Goal: Information Seeking & Learning: Learn about a topic

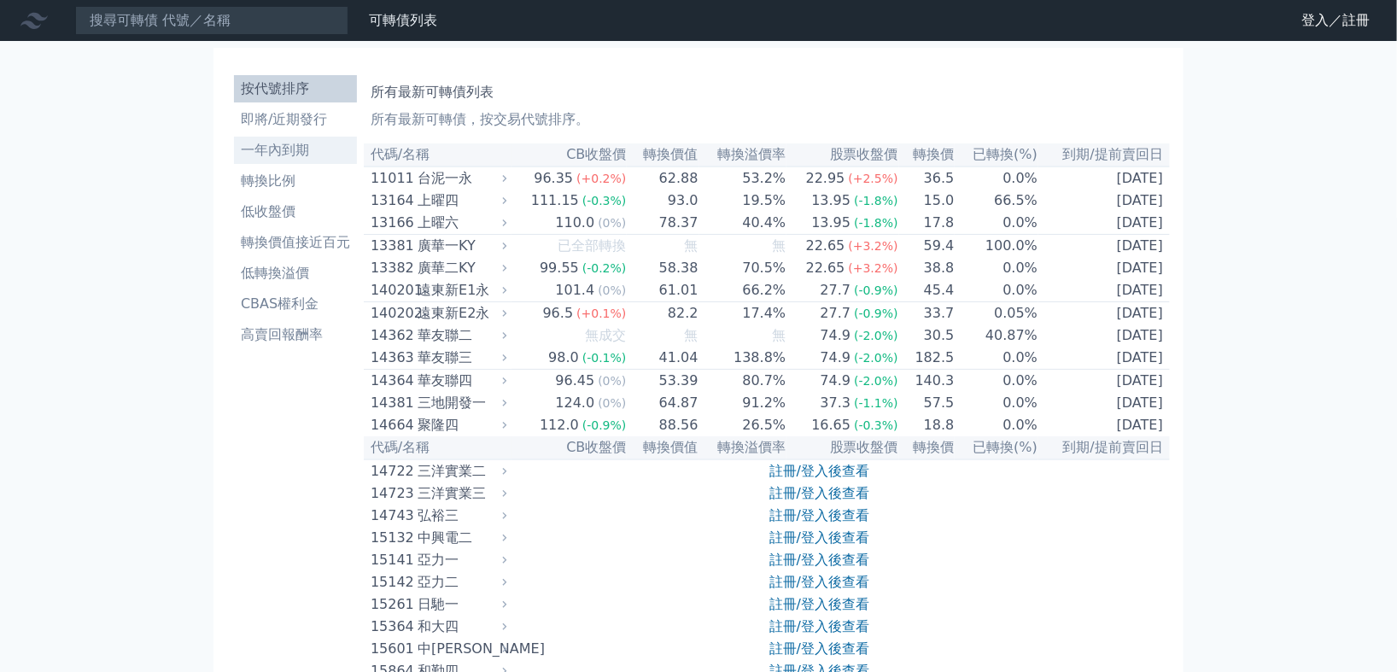
click at [308, 146] on li "一年內到期" at bounding box center [295, 150] width 123 height 20
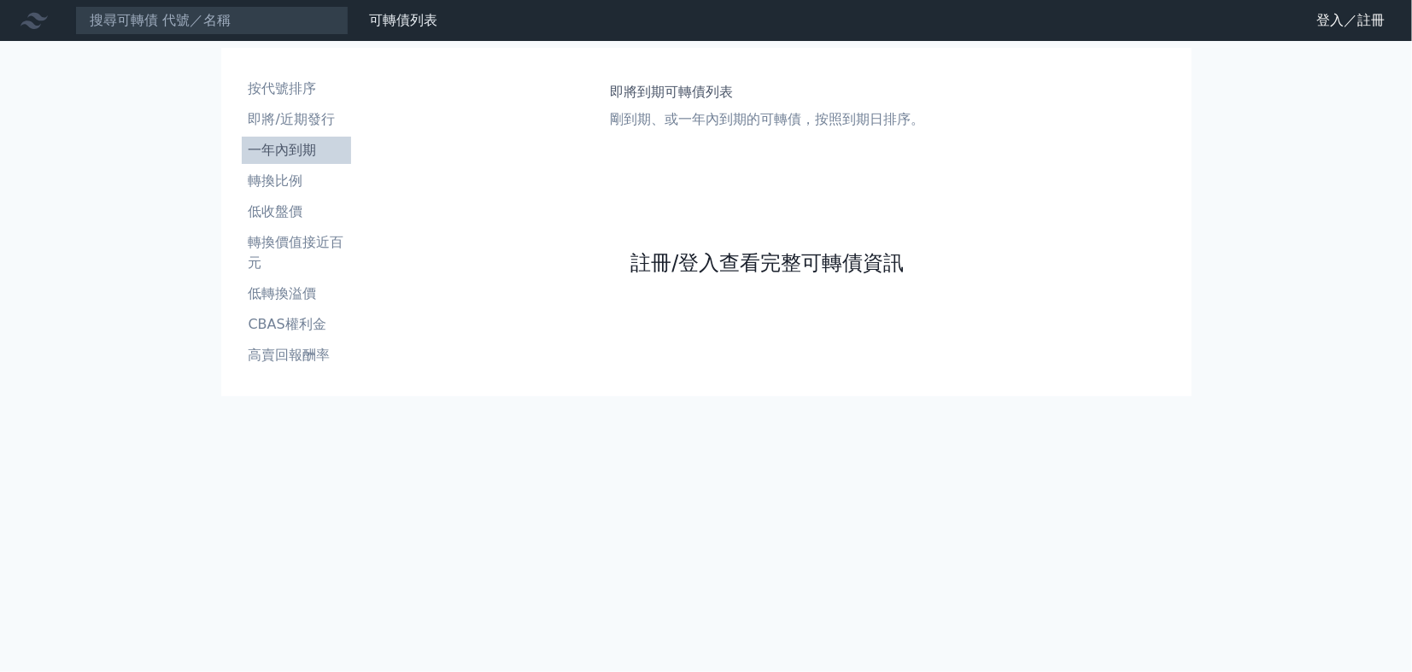
click at [664, 260] on link "註冊/登入查看完整可轉債資訊" at bounding box center [766, 262] width 273 height 27
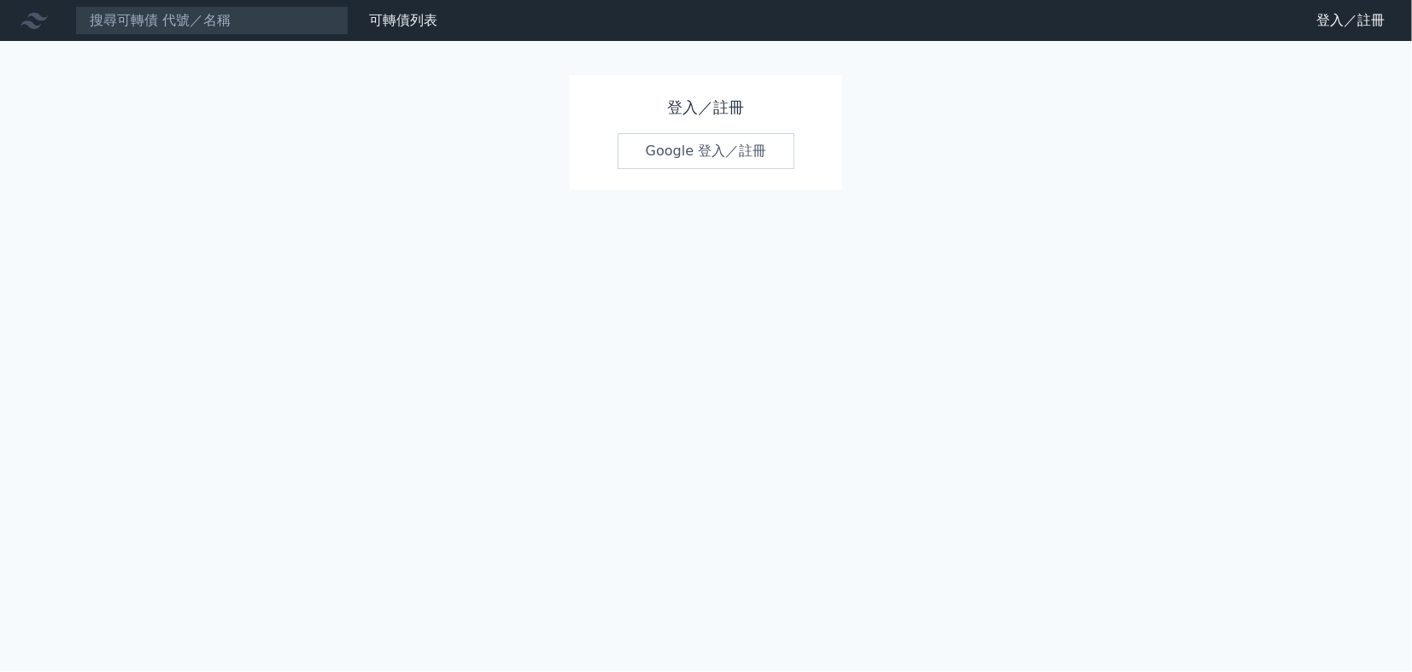
click at [680, 152] on link "Google 登入／註冊" at bounding box center [706, 151] width 178 height 36
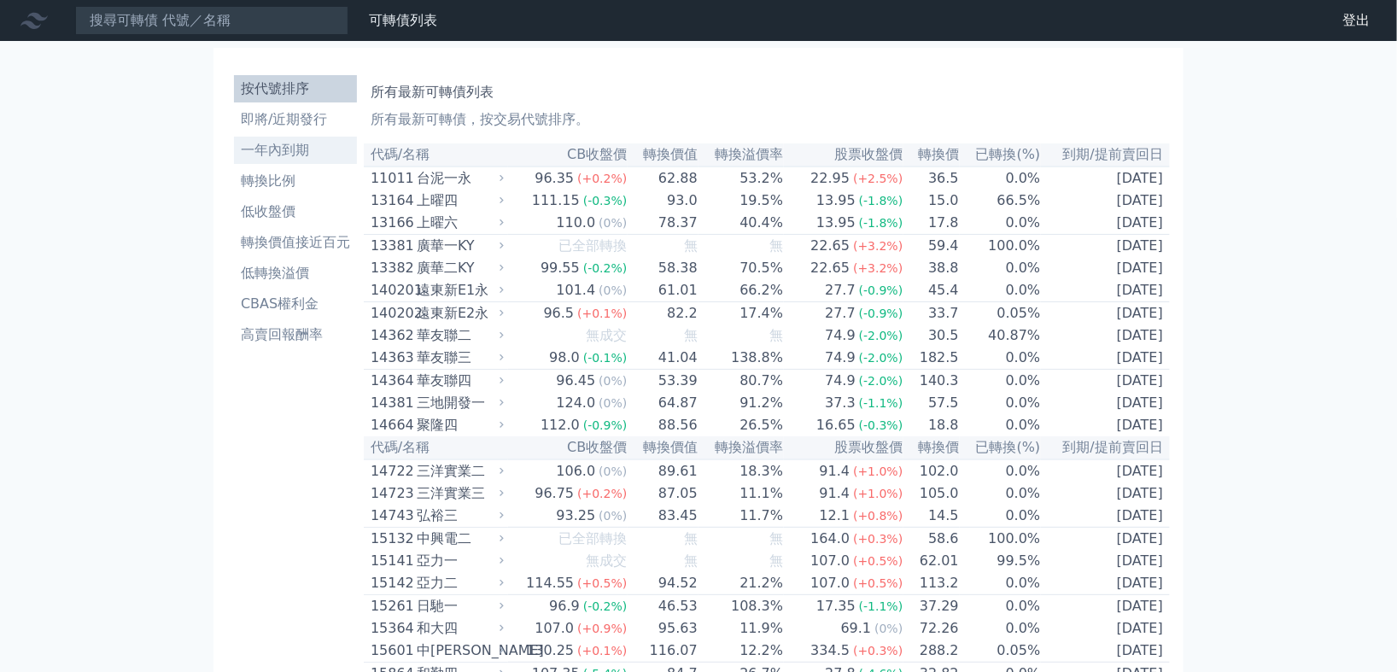
click at [307, 155] on li "一年內到期" at bounding box center [295, 150] width 123 height 20
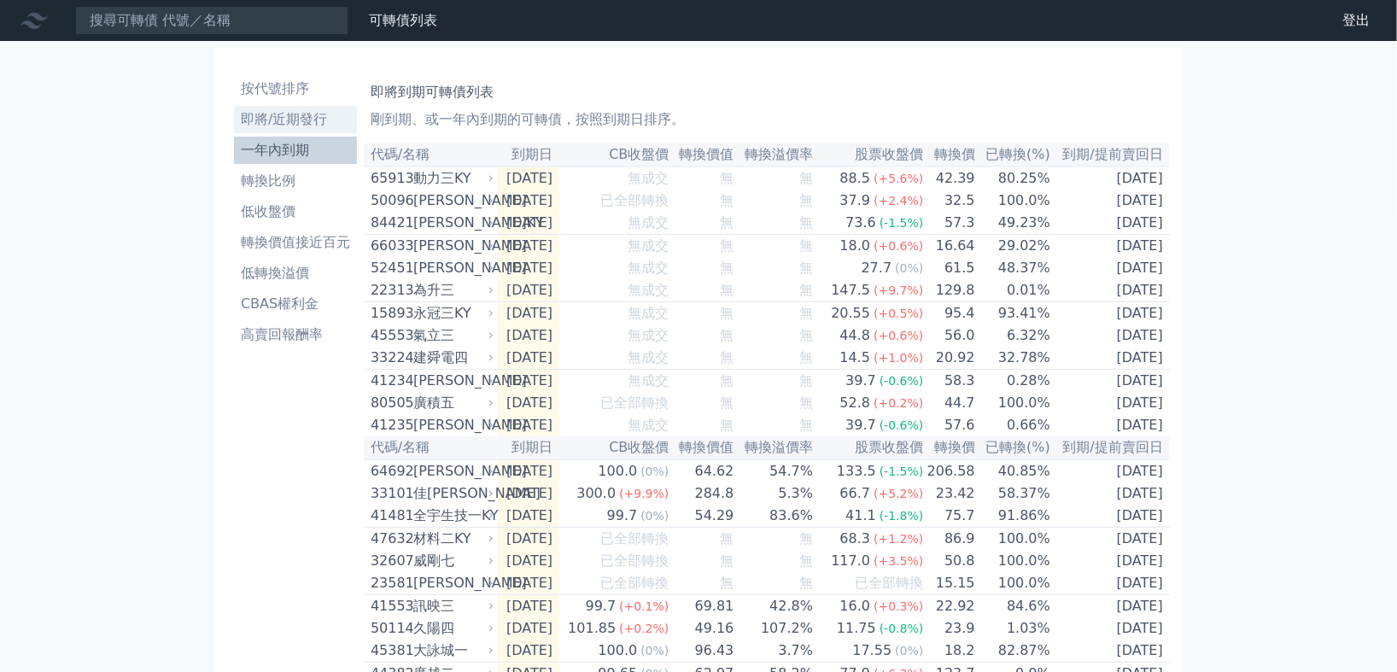
click at [301, 120] on li "即將/近期發行" at bounding box center [295, 119] width 123 height 20
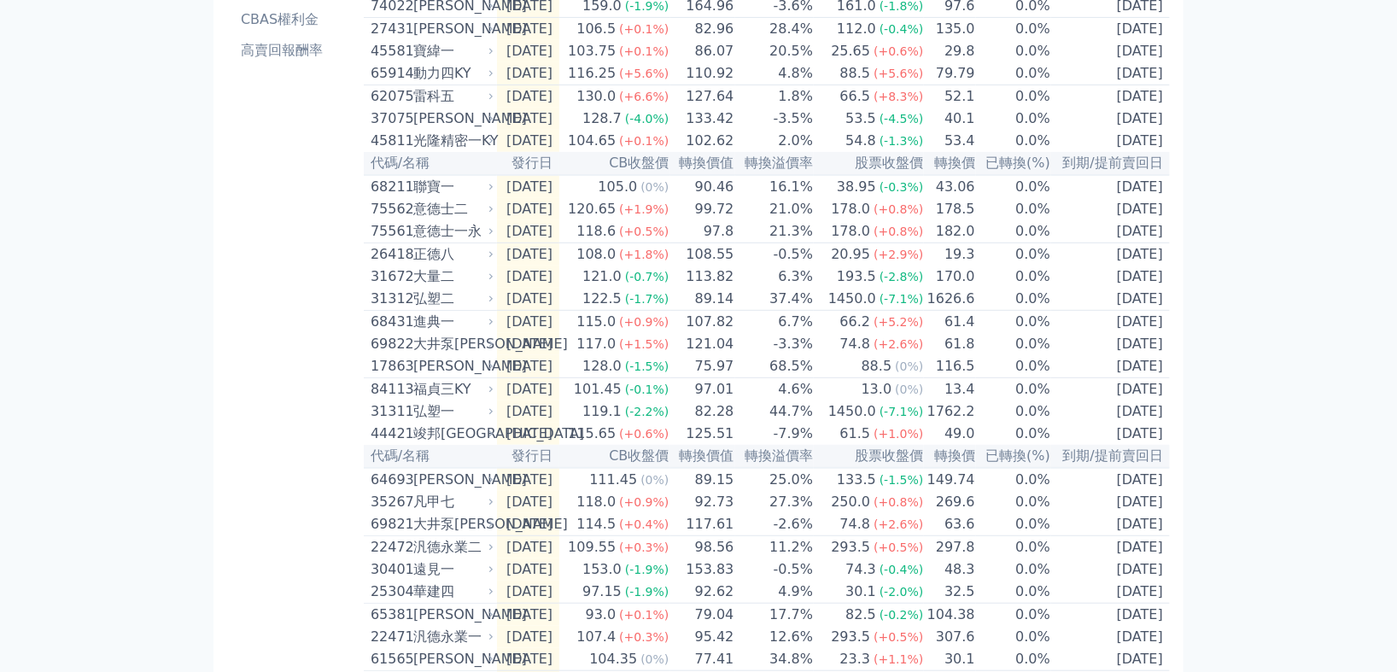
scroll to position [190, 0]
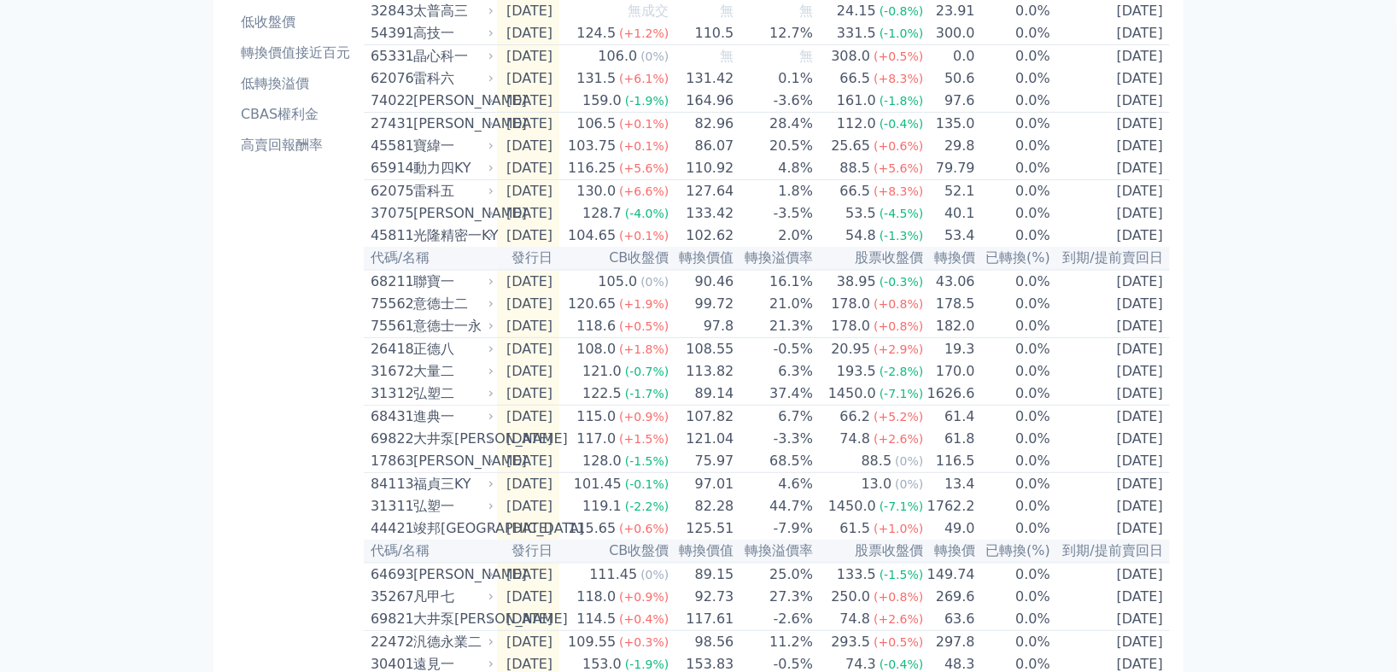
click at [432, 607] on div "凡甲七" at bounding box center [451, 597] width 77 height 20
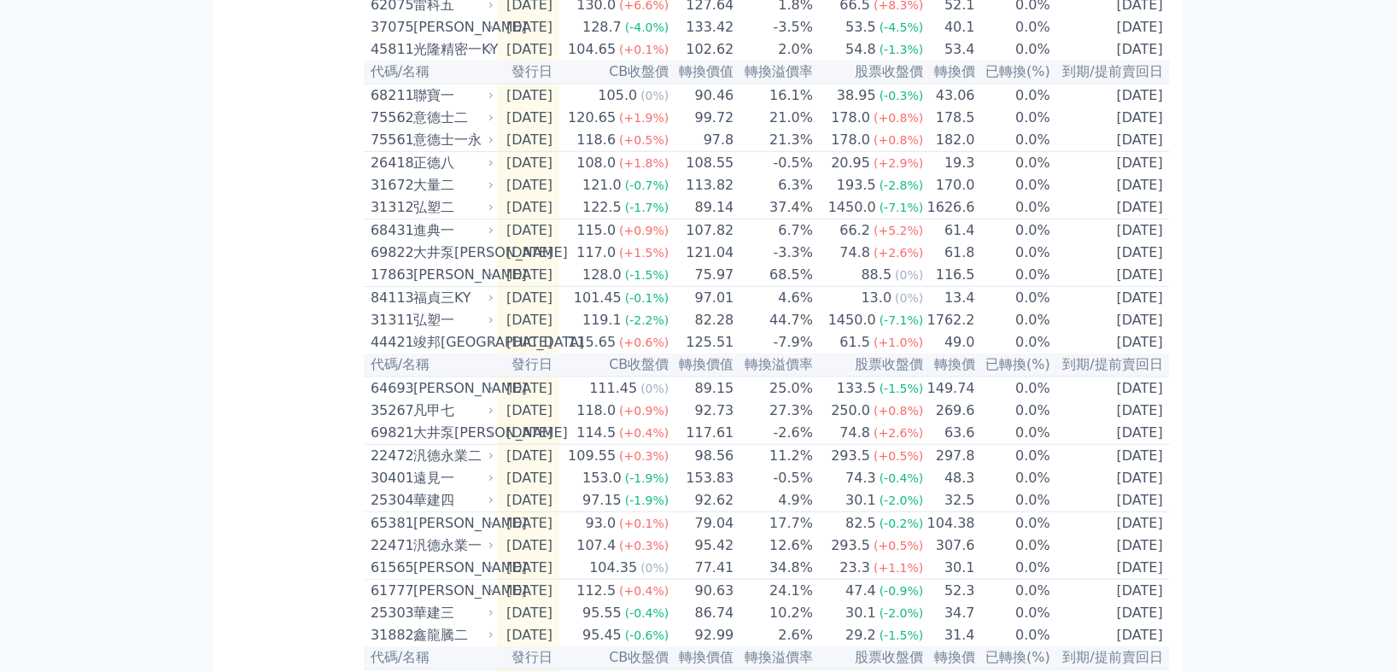
scroll to position [379, 0]
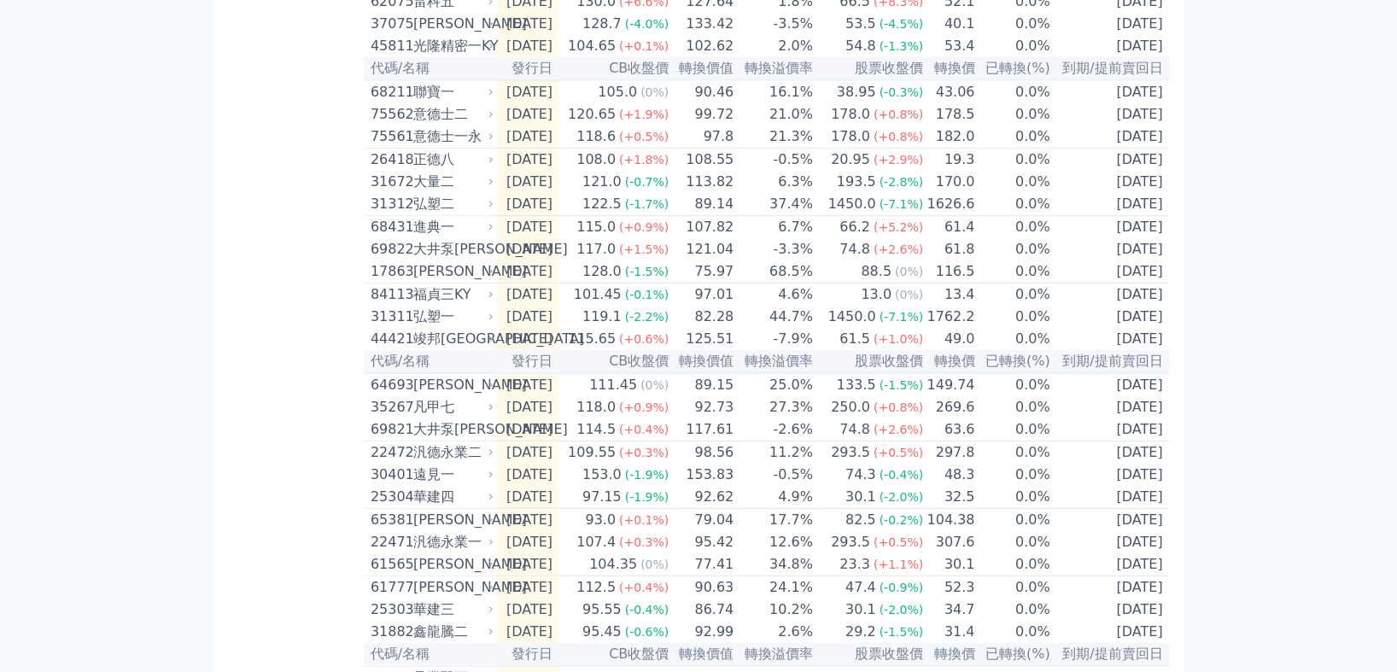
click at [449, 418] on div "凡甲七" at bounding box center [451, 407] width 77 height 20
click at [728, 418] on td "92.73" at bounding box center [702, 407] width 65 height 22
drag, startPoint x: 676, startPoint y: 465, endPoint x: 541, endPoint y: 450, distance: 136.6
click at [541, 418] on td "[DATE]" at bounding box center [528, 407] width 62 height 22
drag, startPoint x: 541, startPoint y: 451, endPoint x: 1355, endPoint y: 372, distance: 818.5
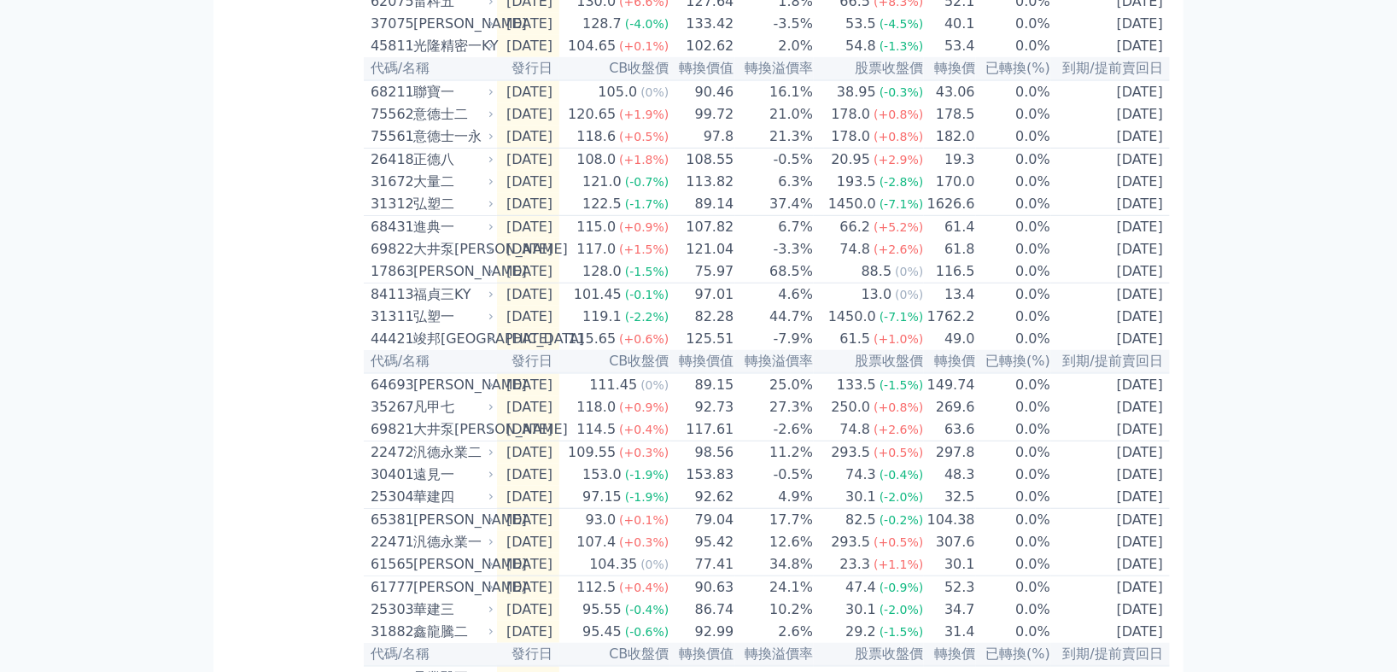
click at [1355, 372] on div "可轉債列表 財務數據 可轉債列表 財務數據 登出 登出 按代號排序 即將/近期發行 一年內到期 轉換比例 低收盤價 轉換價值接近百元 低轉換溢價" at bounding box center [698, 225] width 1397 height 1208
click at [396, 418] on div "35267" at bounding box center [390, 407] width 38 height 20
drag, startPoint x: 395, startPoint y: 455, endPoint x: 250, endPoint y: 434, distance: 145.9
click at [250, 434] on div "按代號排序 即將/近期發行 一年內到期 轉換比例 低收盤價 轉換價值接近百元 低轉換溢價 CBAS權利金 高賣回報酬率" at bounding box center [295, 245] width 137 height 1112
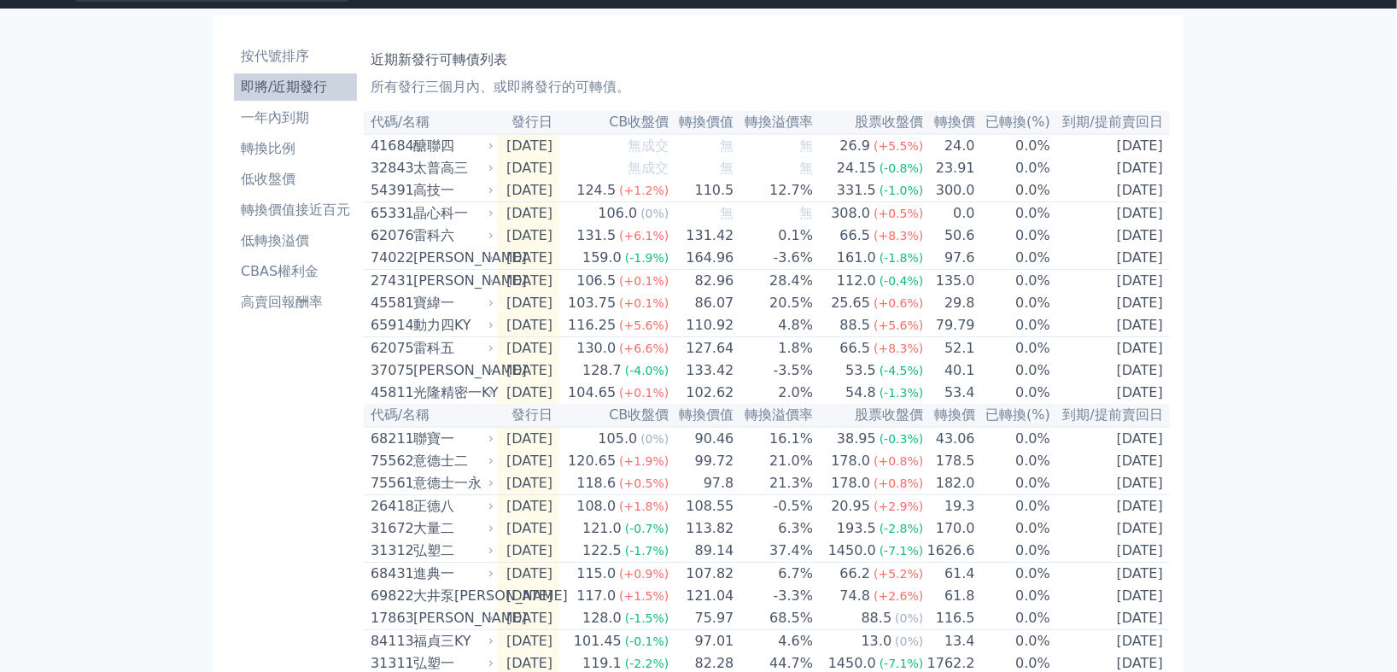
scroll to position [0, 0]
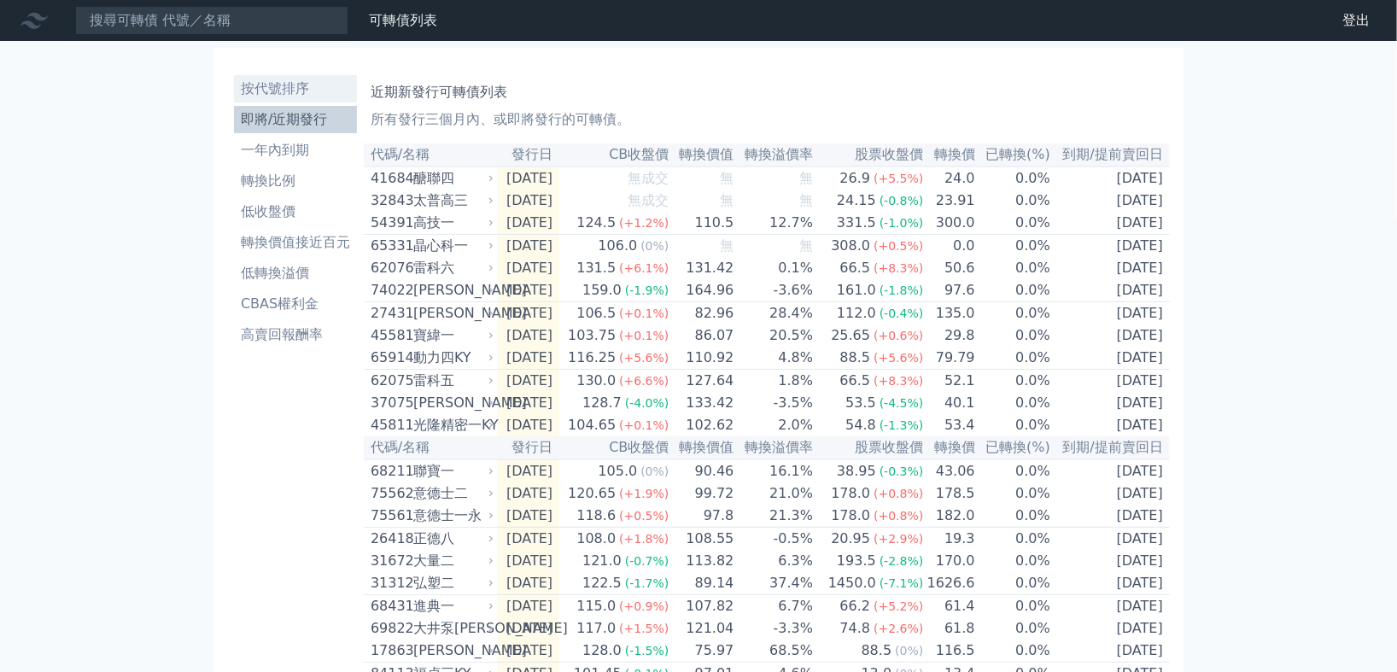
click at [290, 85] on li "按代號排序" at bounding box center [295, 89] width 123 height 20
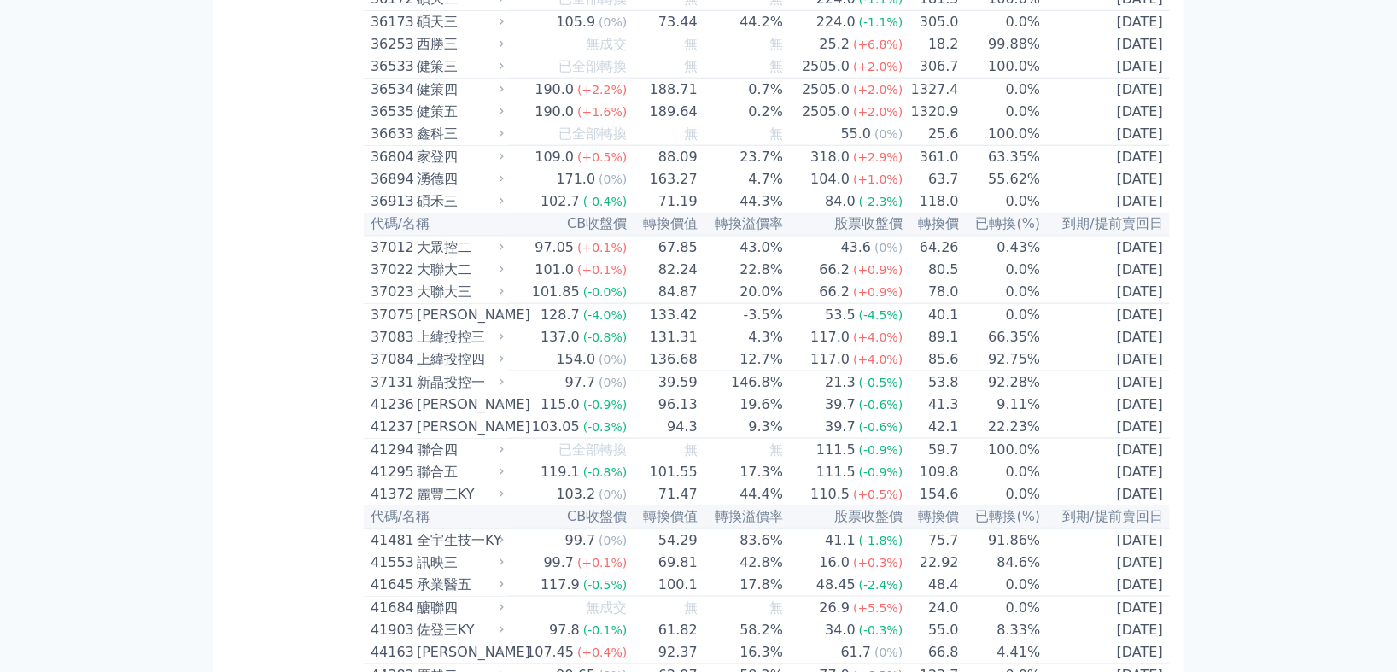
scroll to position [3942, 0]
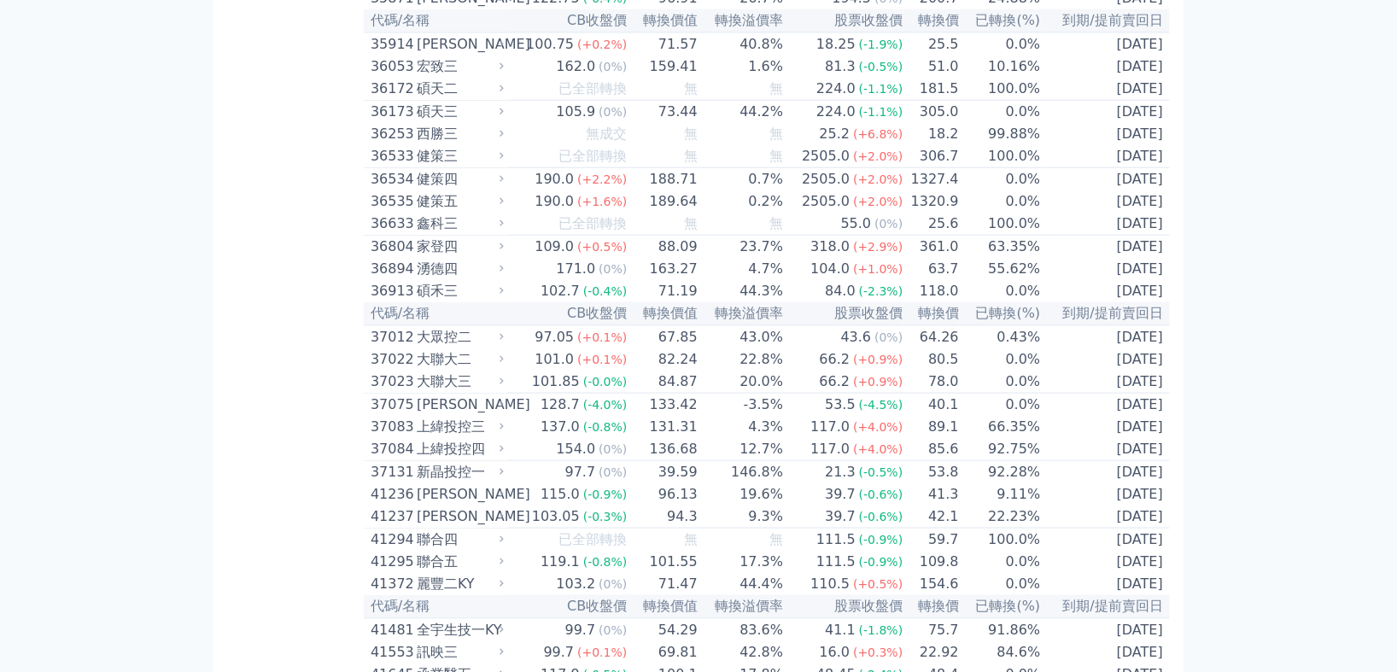
drag, startPoint x: 841, startPoint y: 111, endPoint x: 1203, endPoint y: 157, distance: 365.0
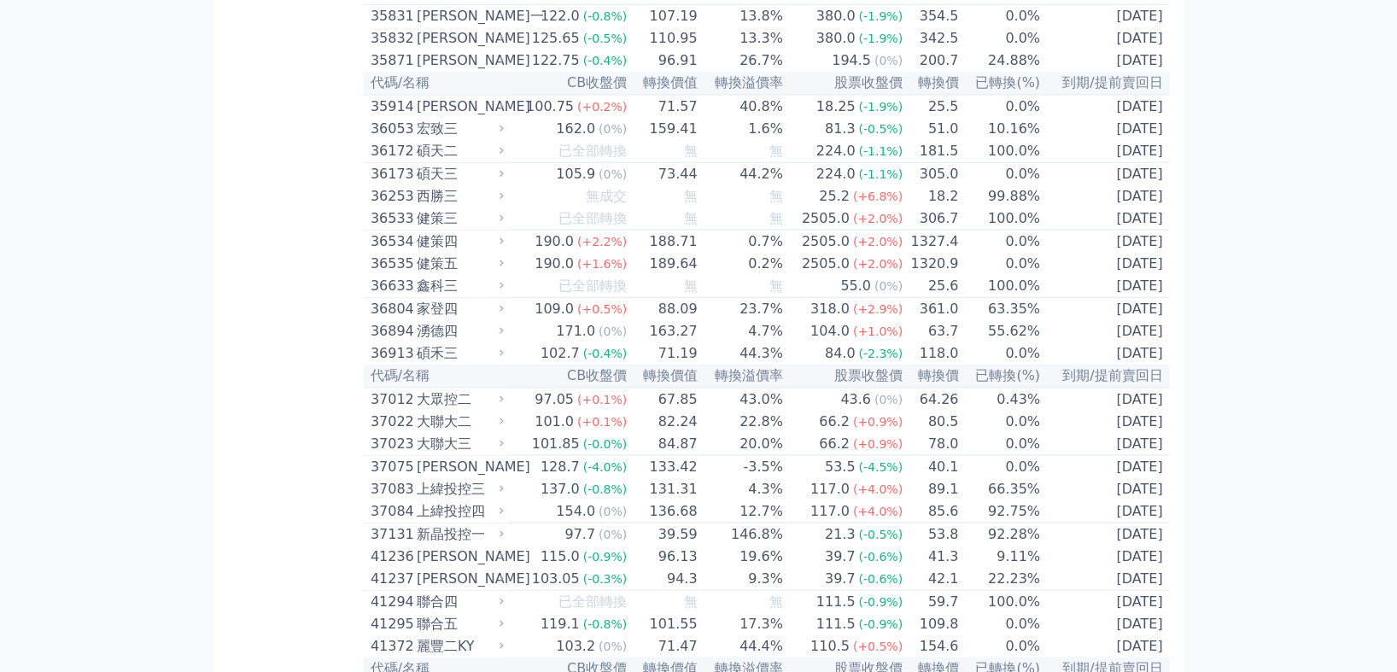
scroll to position [3847, 0]
